Goal: Transaction & Acquisition: Purchase product/service

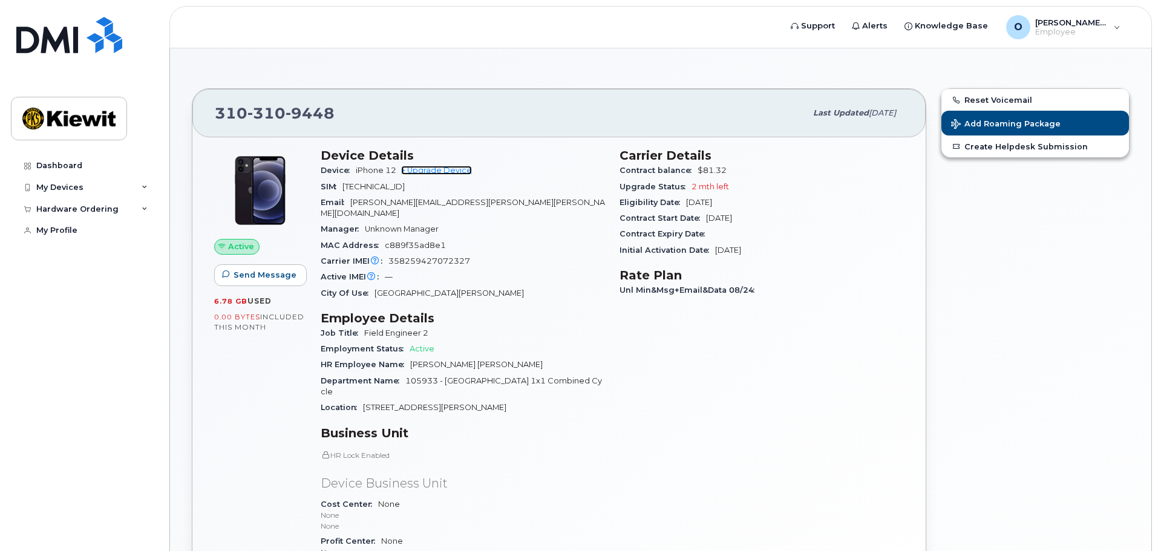
click at [446, 171] on link "+ Upgrade Device" at bounding box center [436, 170] width 71 height 9
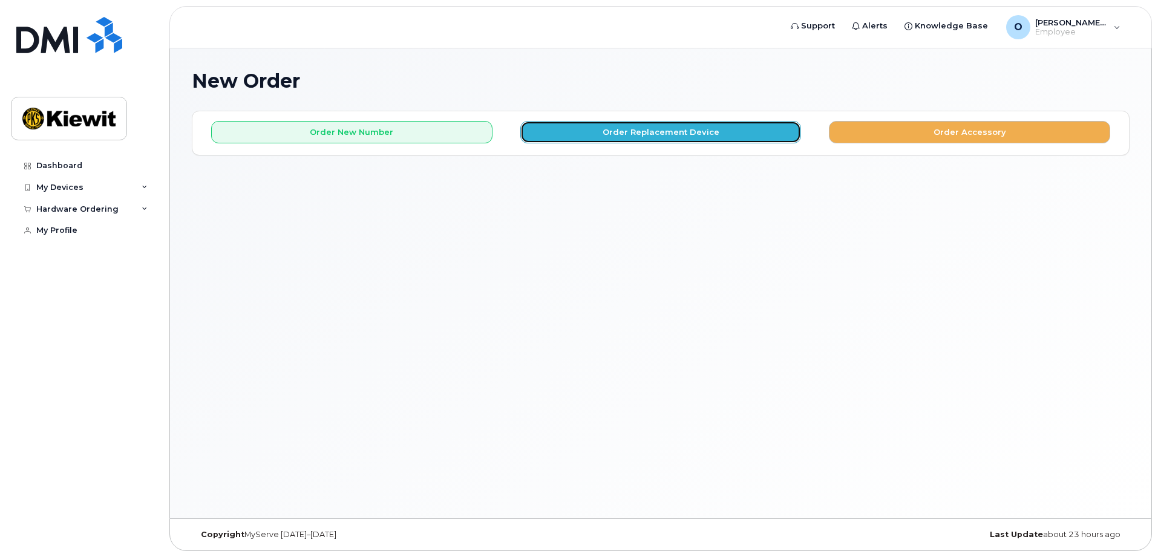
click at [716, 136] on button "Order Replacement Device" at bounding box center [660, 132] width 281 height 22
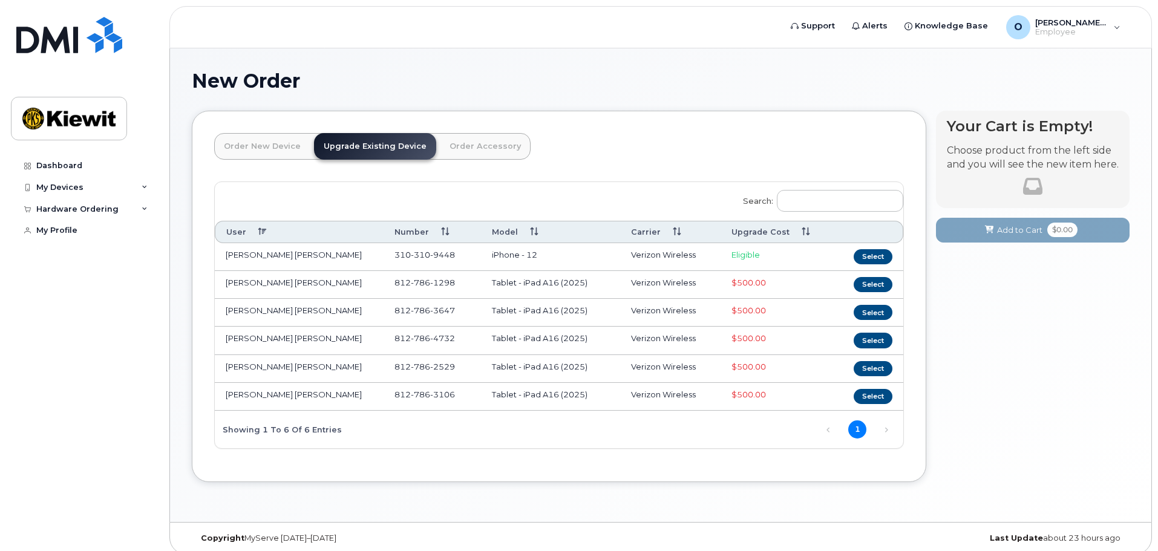
click at [406, 152] on link "Upgrade Existing Device" at bounding box center [375, 146] width 122 height 27
click at [875, 258] on button "Select" at bounding box center [873, 256] width 39 height 15
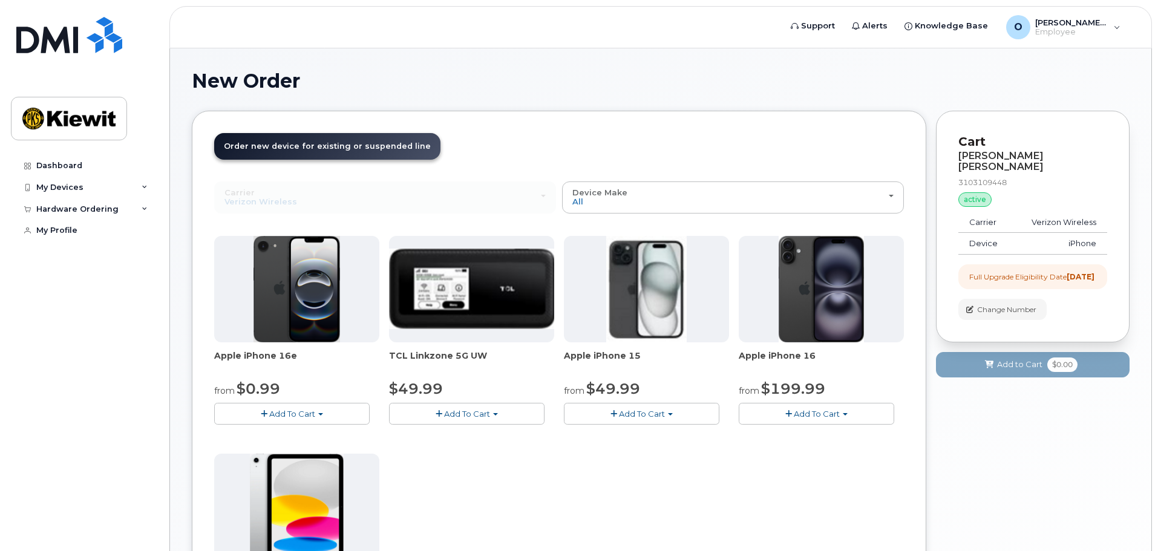
click at [660, 113] on div "Order New Device Upgrade Existing Device Order Accessory Order new device and n…" at bounding box center [559, 417] width 734 height 612
click at [701, 180] on header "Order New Device Upgrade Existing Device Order Accessory Order new device and n…" at bounding box center [559, 157] width 690 height 48
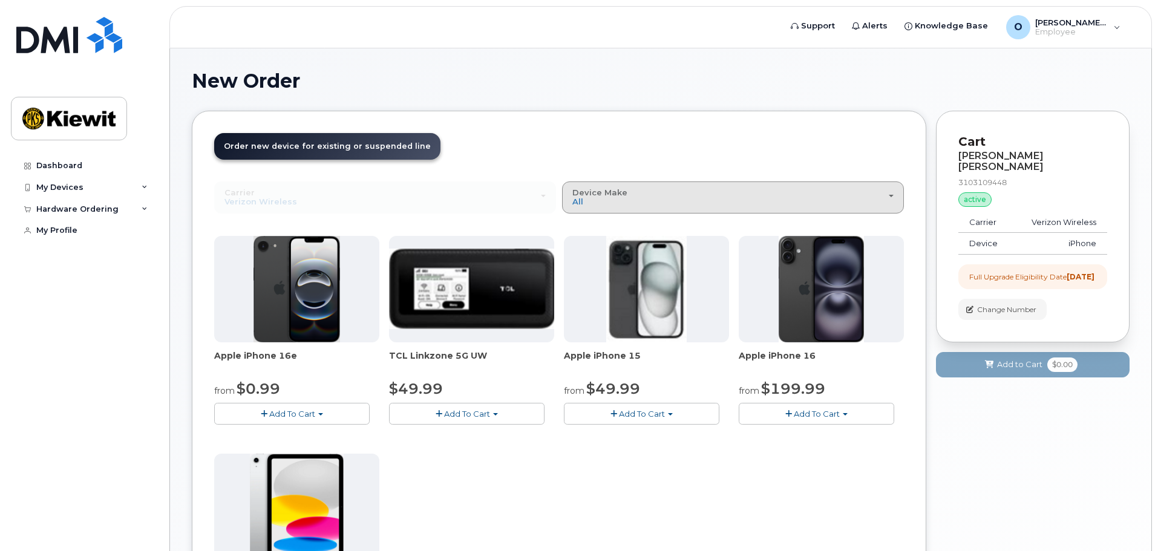
click at [705, 188] on div "Device Make All iPhone Modem Tablet" at bounding box center [732, 197] width 321 height 19
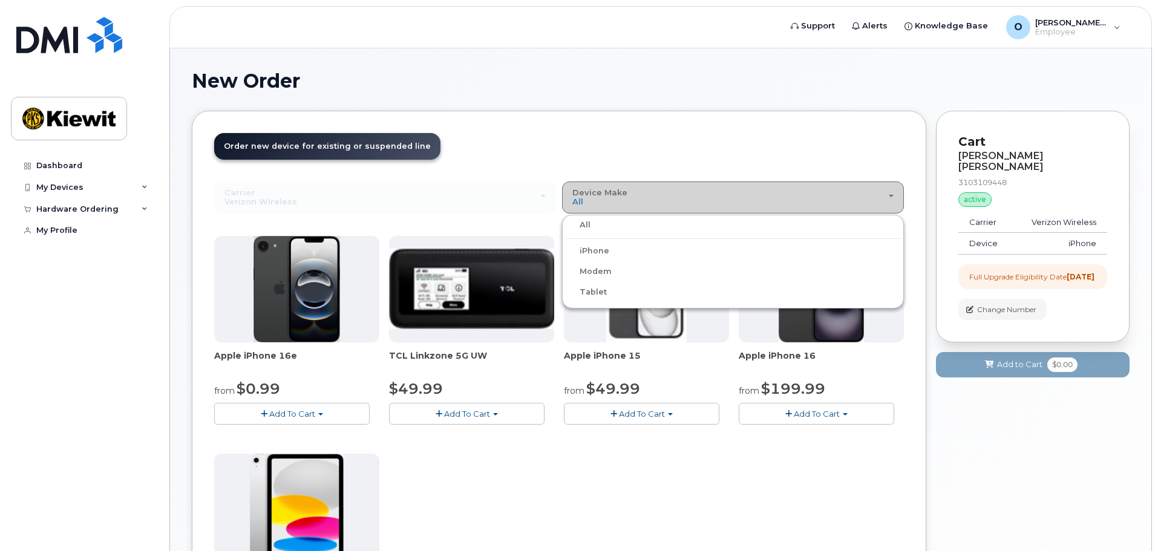
click at [705, 188] on div "Device Make All iPhone Modem Tablet" at bounding box center [732, 197] width 321 height 19
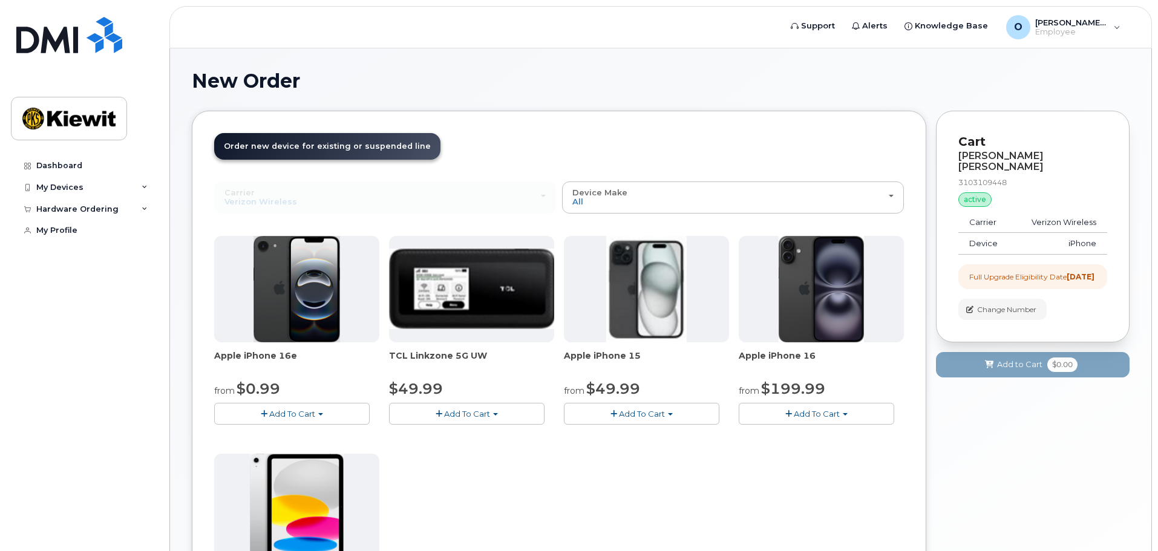
click at [720, 157] on header "Order New Device Upgrade Existing Device Order Accessory Order new device and n…" at bounding box center [559, 157] width 690 height 48
click at [869, 414] on button "Add To Cart" at bounding box center [816, 413] width 155 height 21
drag, startPoint x: 575, startPoint y: 434, endPoint x: 590, endPoint y: 436, distance: 15.3
click at [575, 434] on div "Apple iPhone 16e from $0.99 Add To Cart $0.99 - 2 Year Upgrade (128GB) $599.99 …" at bounding box center [559, 449] width 690 height 426
